Goal: Information Seeking & Learning: Find specific page/section

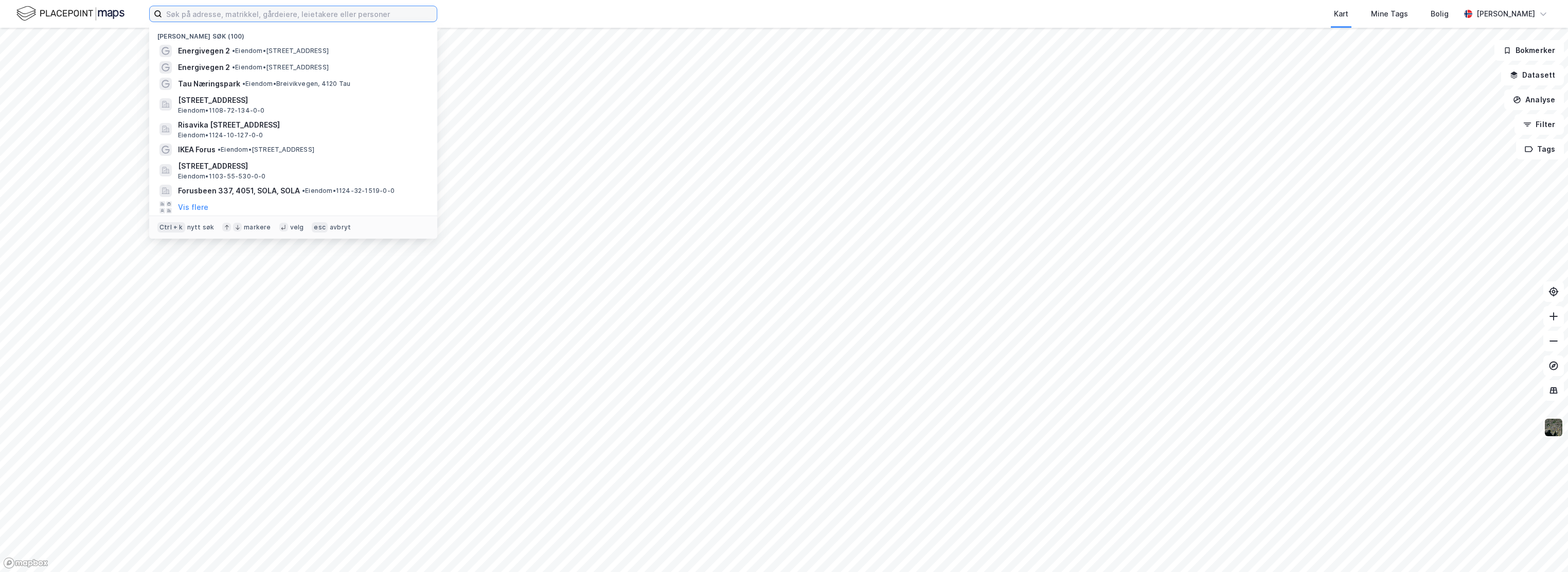
click at [297, 16] on input at bounding box center [299, 14] width 275 height 15
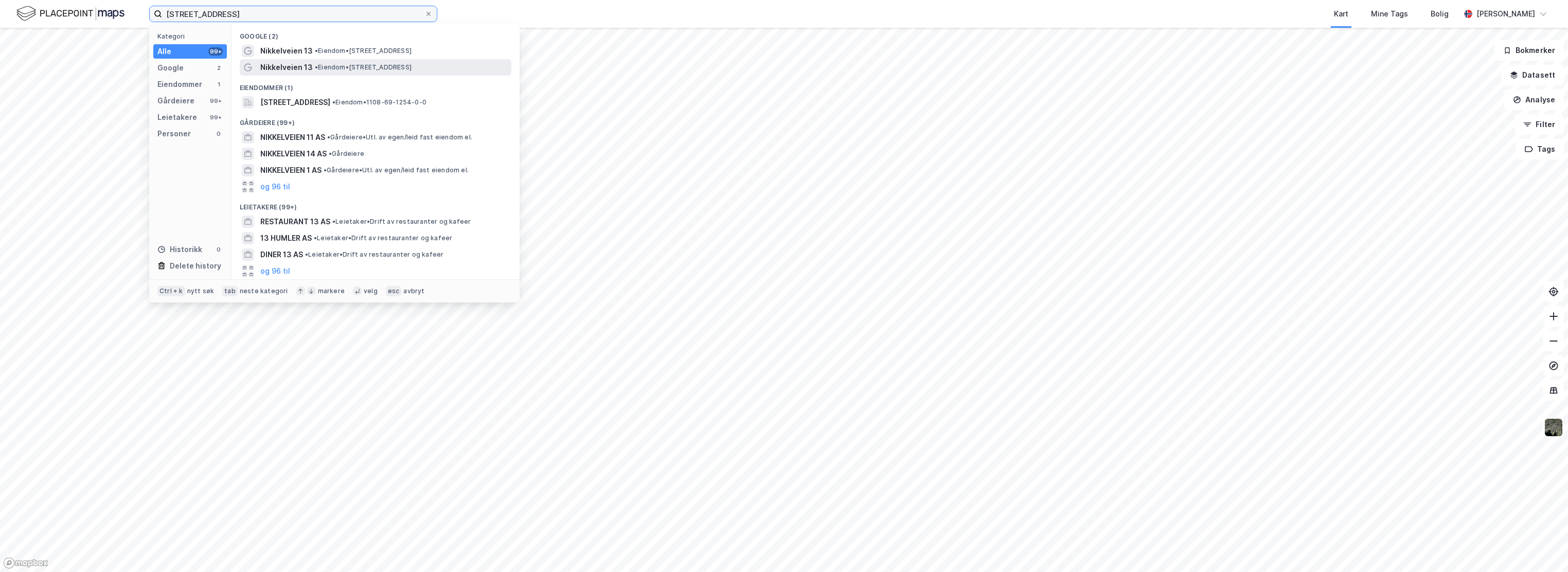
type input "[STREET_ADDRESS]"
click at [307, 61] on span "Nikkelveien 13" at bounding box center [286, 67] width 53 height 12
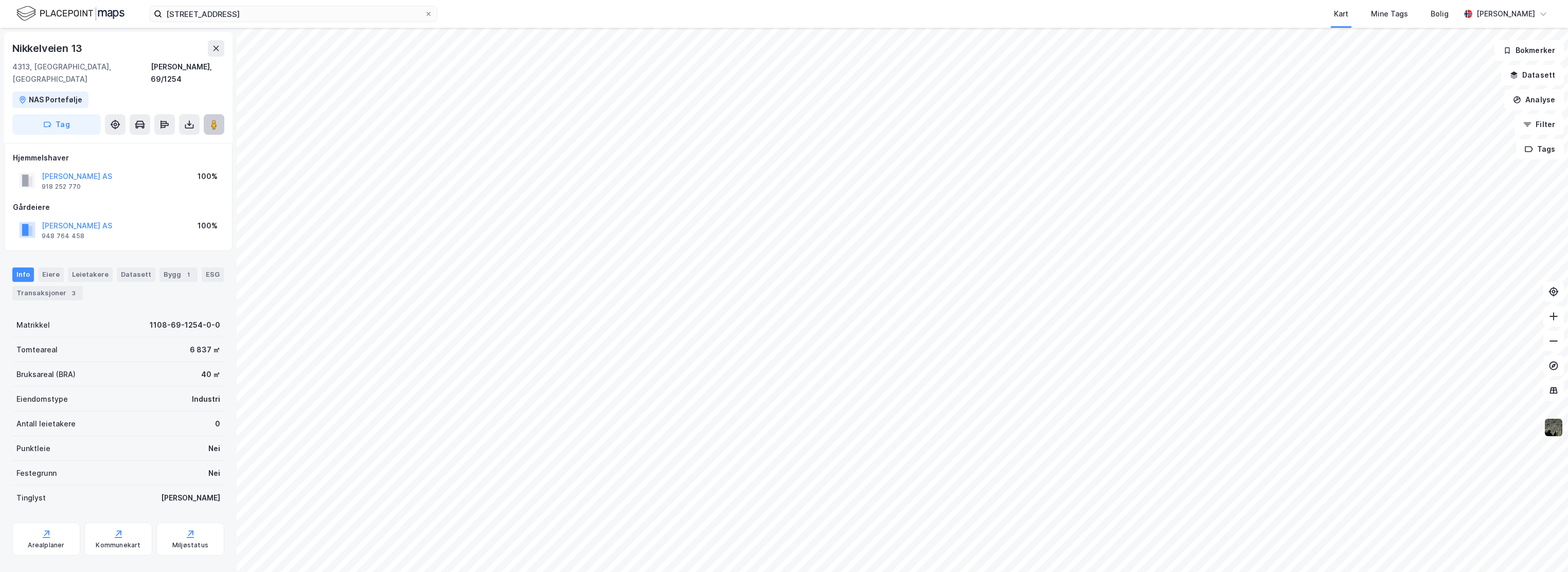
click at [214, 114] on button at bounding box center [214, 124] width 21 height 21
click at [45, 267] on div "Eiere" at bounding box center [50, 274] width 26 height 15
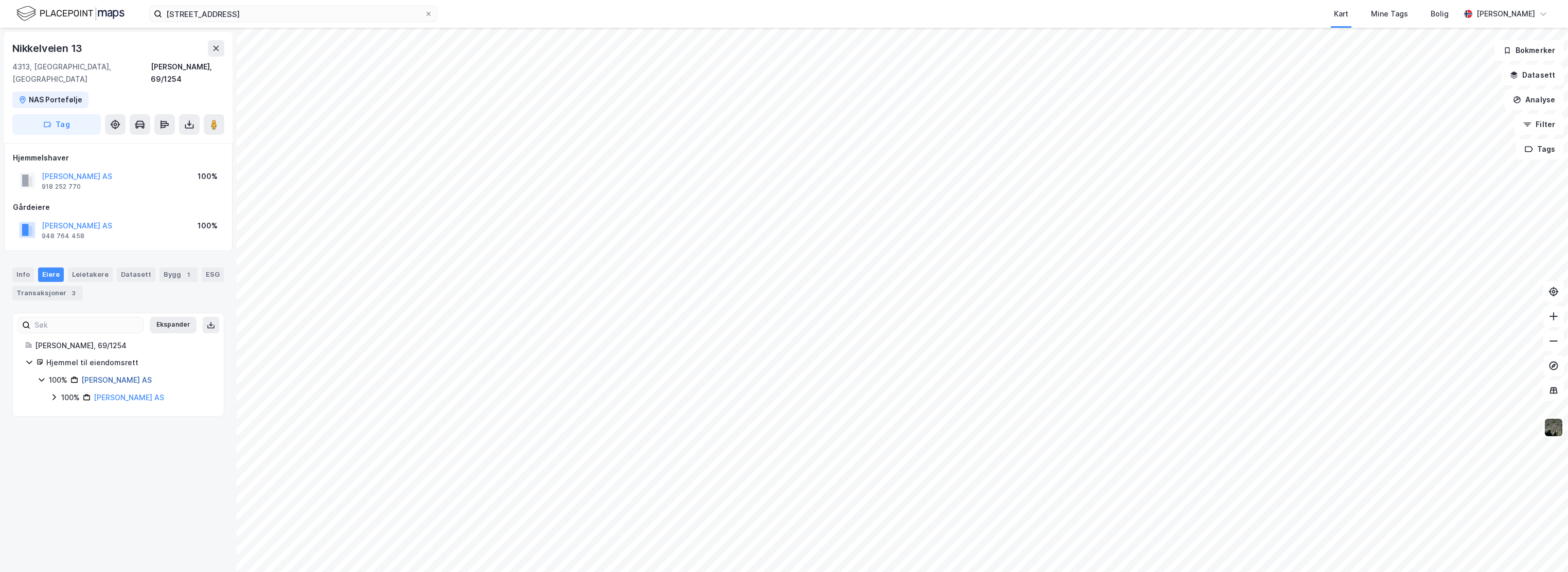
click at [108, 375] on link "[PERSON_NAME] AS" at bounding box center [116, 379] width 70 height 9
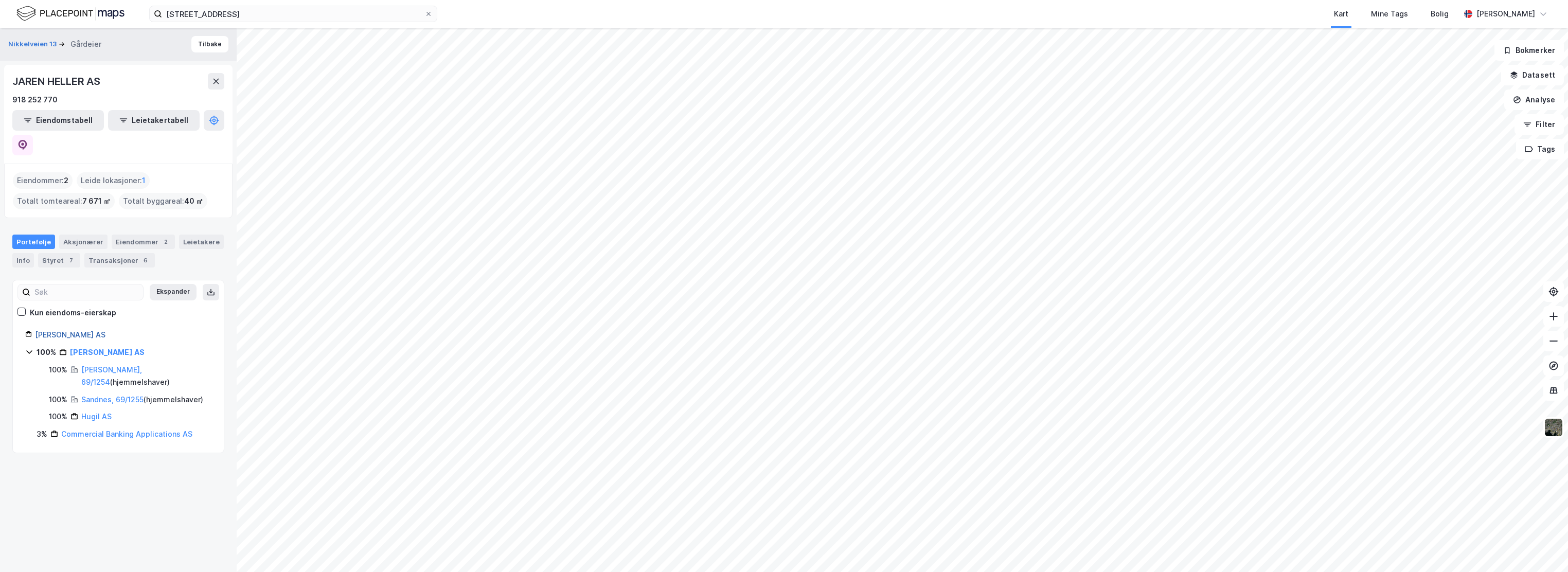
click at [59, 331] on link "[PERSON_NAME] AS" at bounding box center [70, 334] width 70 height 9
